Goal: Information Seeking & Learning: Learn about a topic

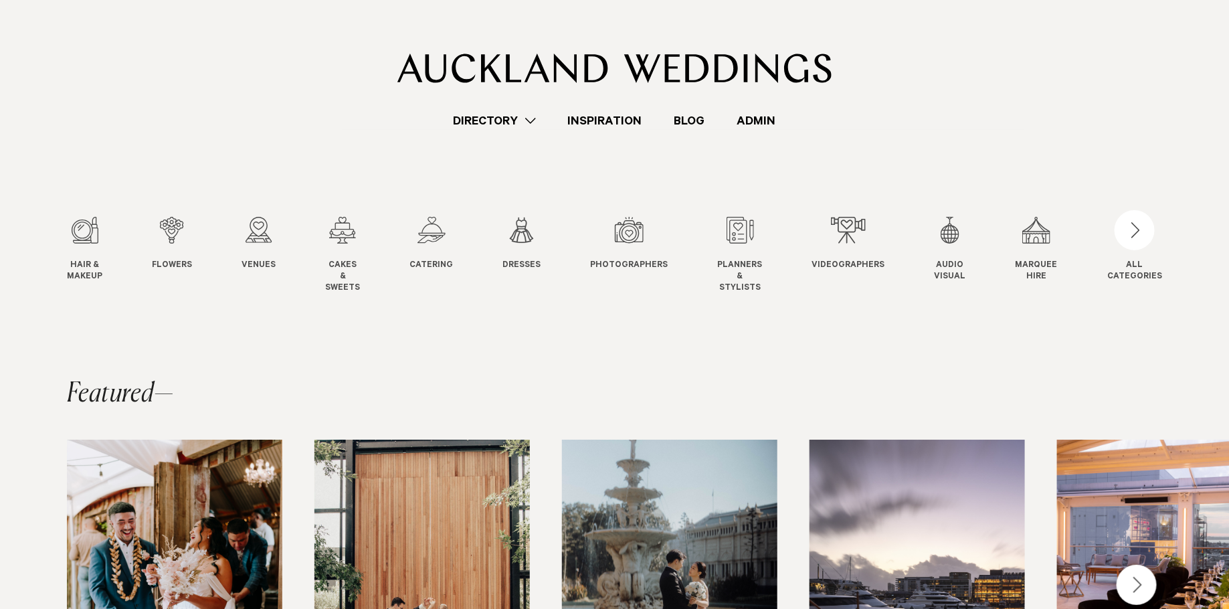
click at [611, 116] on link "Inspiration" at bounding box center [605, 121] width 106 height 18
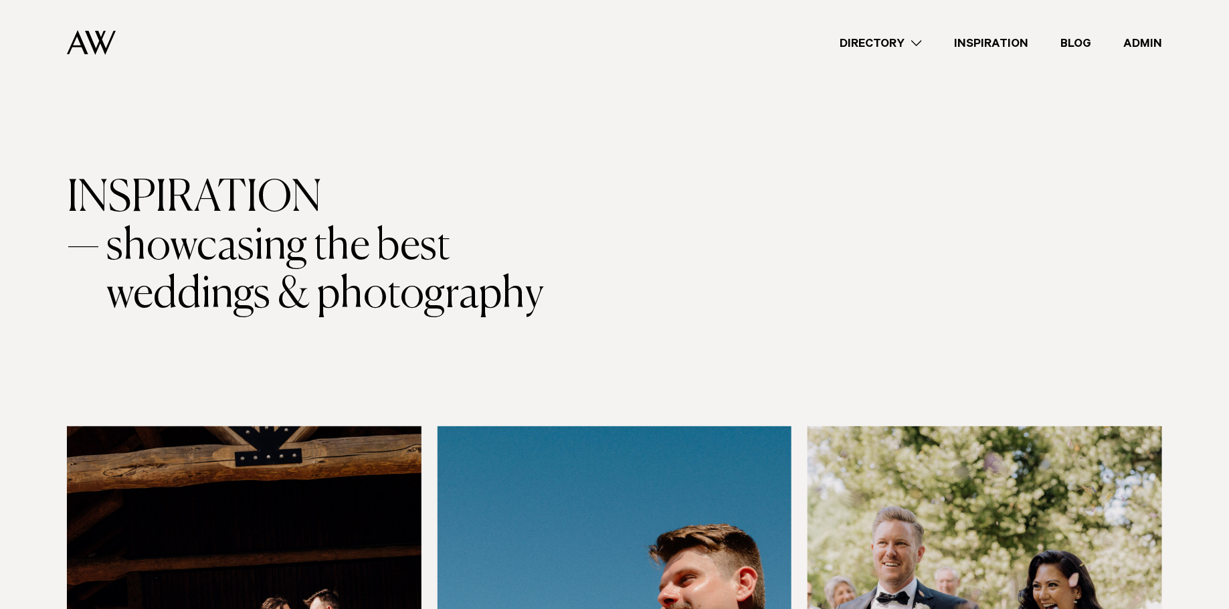
scroll to position [362, 0]
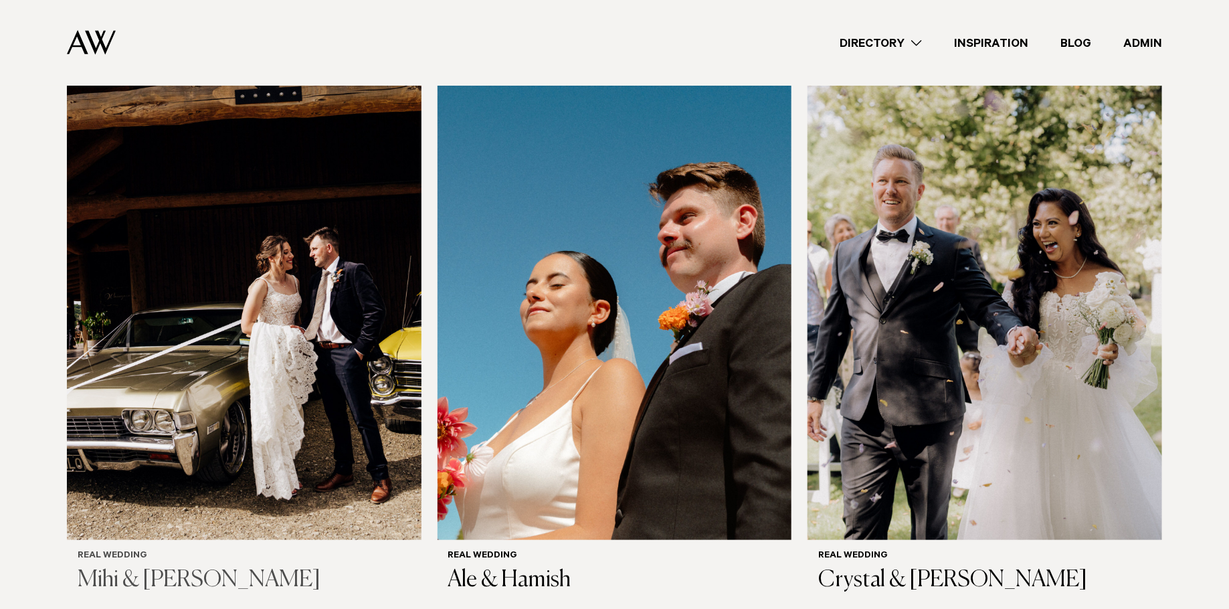
click at [266, 235] on img at bounding box center [244, 302] width 355 height 476
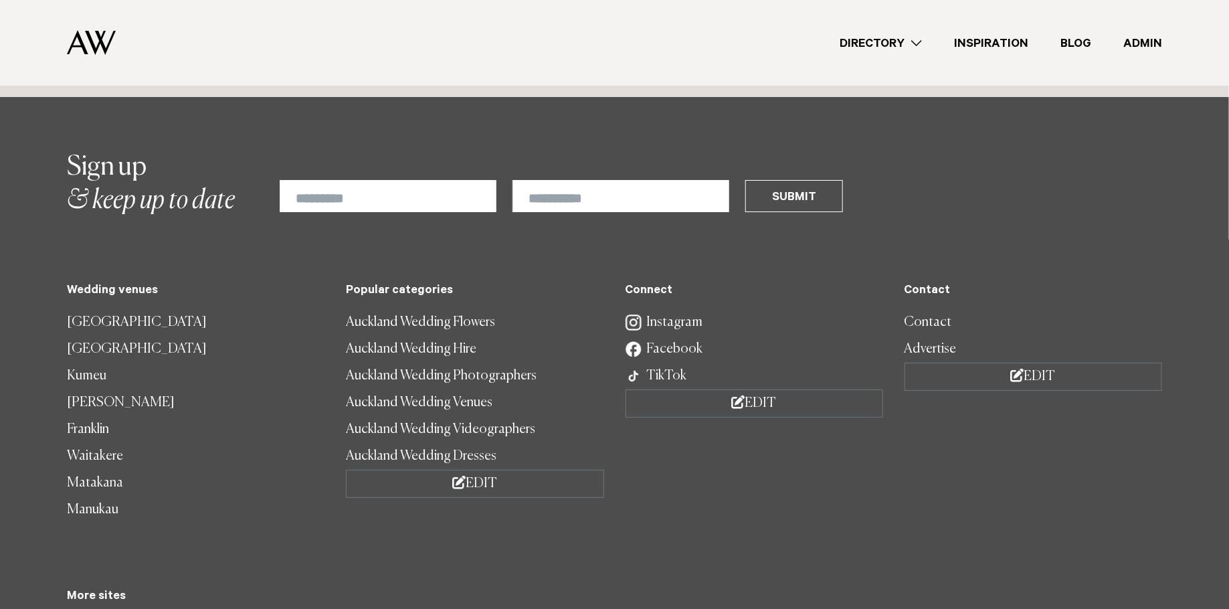
scroll to position [7441, 0]
